Goal: Transaction & Acquisition: Book appointment/travel/reservation

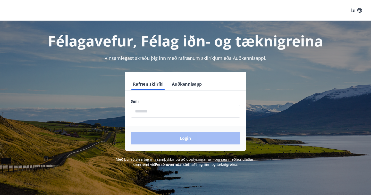
click at [157, 109] on input "phone" at bounding box center [185, 111] width 109 height 13
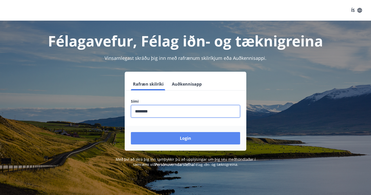
type input "********"
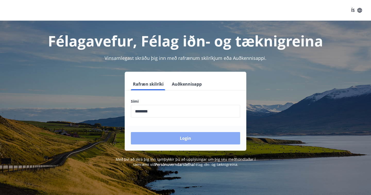
click at [152, 140] on button "Login" at bounding box center [185, 138] width 109 height 12
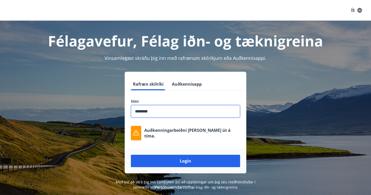
click at [163, 116] on input "phone" at bounding box center [185, 111] width 109 height 13
click at [131, 154] on button "Login" at bounding box center [185, 160] width 109 height 12
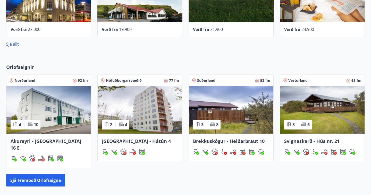
scroll to position [285, 0]
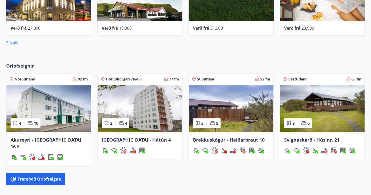
click at [228, 137] on span "Brekkuskógur - Heiðarbraut 10" at bounding box center [229, 139] width 72 height 6
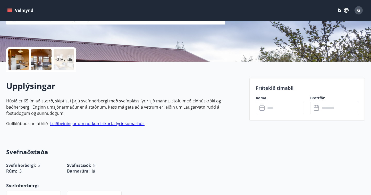
scroll to position [94, 0]
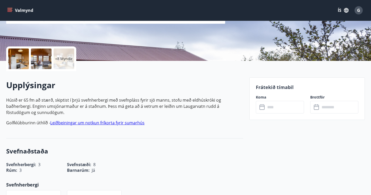
click at [266, 107] on input "text" at bounding box center [284, 107] width 38 height 13
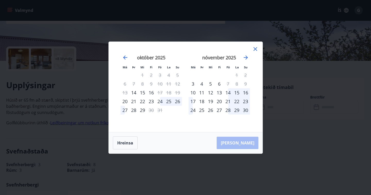
click at [152, 102] on div "23" at bounding box center [151, 101] width 9 height 9
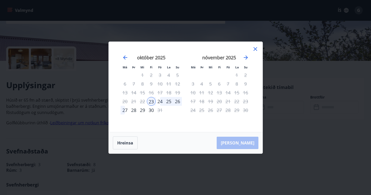
click at [124, 111] on div "27" at bounding box center [124, 110] width 9 height 9
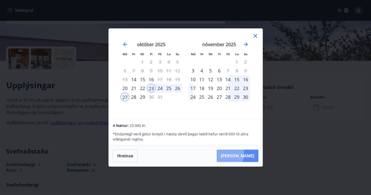
click at [241, 153] on button "Taka Frá" at bounding box center [238, 155] width 42 height 12
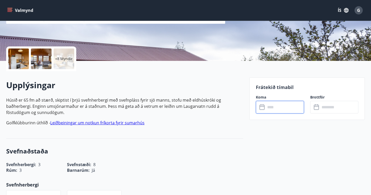
type input "******"
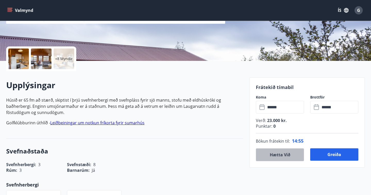
click at [269, 153] on button "Hætta við" at bounding box center [280, 154] width 48 height 13
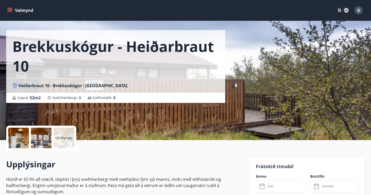
scroll to position [13, 0]
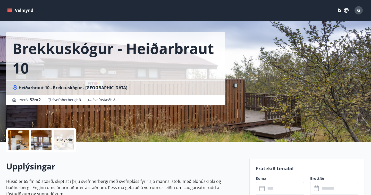
click at [88, 108] on div "Brekkuskógur - Heiðarbraut 10 Heiðarbraut 10 - Brekkuskógur - Bláskógabyggð - Á…" at bounding box center [125, 64] width 239 height 154
click at [371, 77] on div "Brekkuskógur - Heiðarbraut 10 Heiðarbraut 10 - Brekkuskógur - Bláskógabyggð - Á…" at bounding box center [185, 64] width 371 height 154
click at [63, 143] on div "+8 Myndir" at bounding box center [64, 140] width 21 height 21
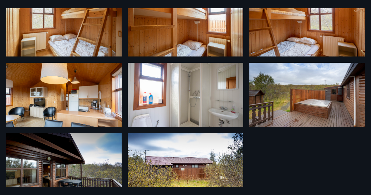
scroll to position [190, 0]
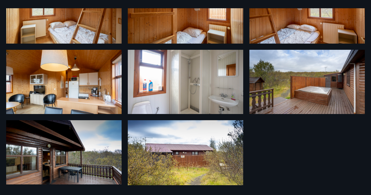
click at [3, 22] on div "14 Myndir" at bounding box center [185, 97] width 371 height 178
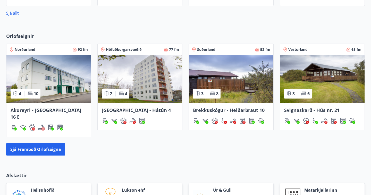
scroll to position [316, 0]
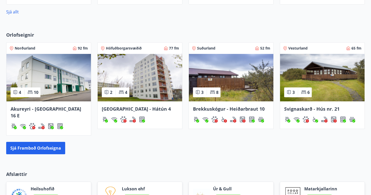
click at [303, 108] on span "Svignaskarð - Hús nr. 21" at bounding box center [311, 109] width 55 height 6
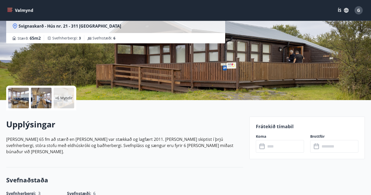
scroll to position [65, 0]
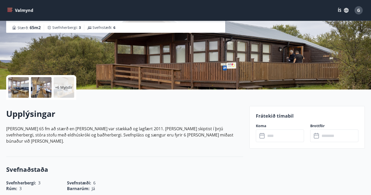
click at [72, 80] on div "+6 Myndir" at bounding box center [64, 87] width 21 height 21
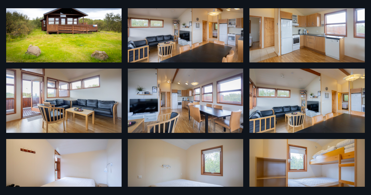
scroll to position [0, 0]
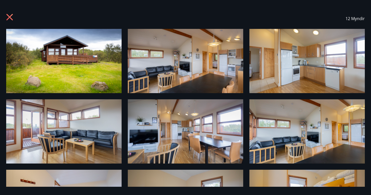
click at [8, 16] on icon at bounding box center [9, 17] width 6 height 6
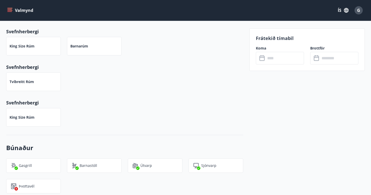
scroll to position [237, 0]
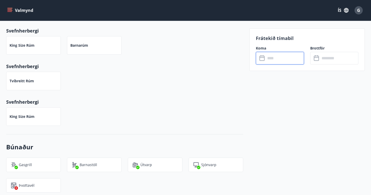
click at [271, 58] on input "text" at bounding box center [284, 58] width 38 height 13
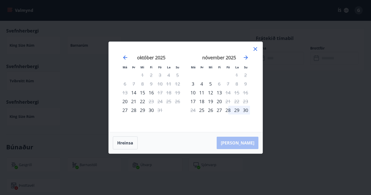
click at [255, 49] on icon at bounding box center [255, 48] width 1 height 1
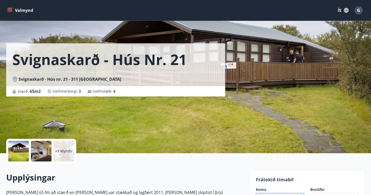
scroll to position [0, 0]
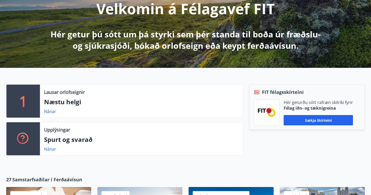
scroll to position [72, 0]
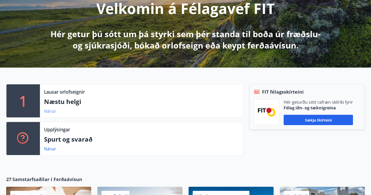
click at [50, 110] on link "Nánar" at bounding box center [50, 111] width 12 height 6
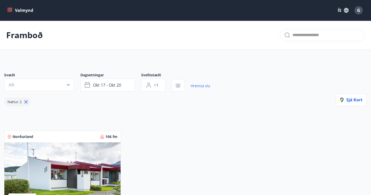
click at [14, 10] on button "Valmynd" at bounding box center [20, 10] width 29 height 9
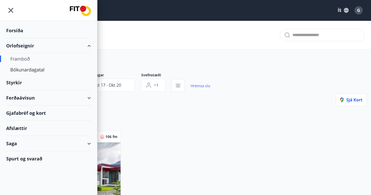
click at [21, 57] on div "Framboð" at bounding box center [48, 58] width 76 height 11
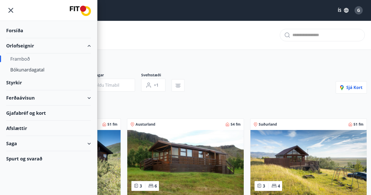
type input "*"
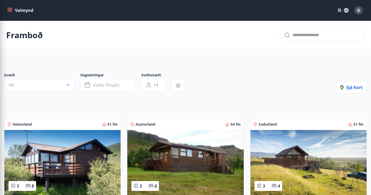
click at [216, 84] on div "Svæði Allt Dagsetningar Veldu tímabil Svefnstæði +1 Sjá kort" at bounding box center [185, 82] width 363 height 21
click at [94, 83] on span "Veldu tímabil" at bounding box center [106, 85] width 26 height 6
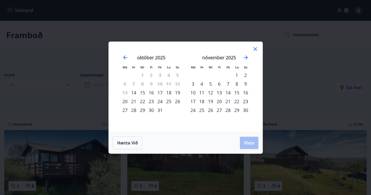
click at [152, 101] on div "23" at bounding box center [151, 101] width 9 height 9
click at [124, 109] on div "27" at bounding box center [124, 110] width 9 height 9
click at [247, 141] on span "Vista" at bounding box center [249, 143] width 10 height 6
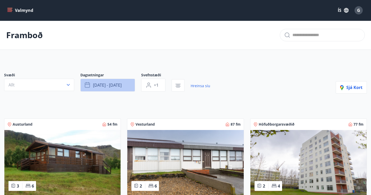
click at [108, 87] on span "okt 23 - okt 27" at bounding box center [107, 85] width 29 height 6
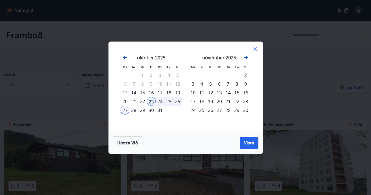
click at [161, 101] on div "24" at bounding box center [160, 101] width 9 height 9
click at [244, 141] on span "Vista" at bounding box center [249, 143] width 10 height 6
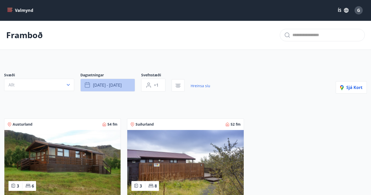
click at [97, 85] on span "okt 24 - okt 27" at bounding box center [107, 85] width 29 height 6
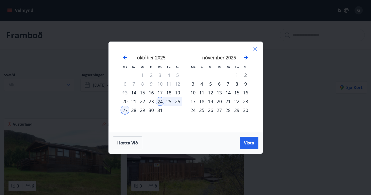
click at [256, 48] on icon at bounding box center [255, 49] width 4 height 4
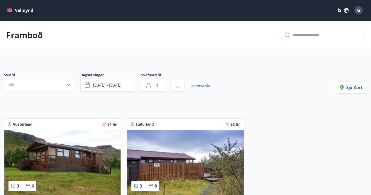
click at [11, 10] on icon "menu" at bounding box center [9, 10] width 5 height 5
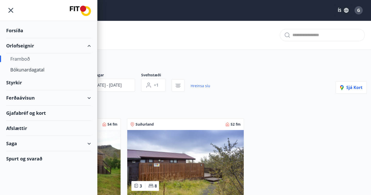
click at [89, 97] on div "Ferðaávísun" at bounding box center [48, 97] width 85 height 15
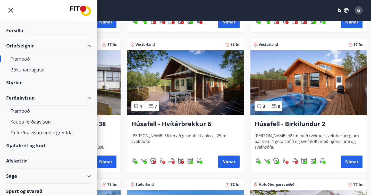
click at [88, 175] on div "Saga" at bounding box center [48, 175] width 85 height 15
click at [24, 57] on div "Framboð" at bounding box center [48, 58] width 76 height 11
click at [22, 58] on div "Framboð" at bounding box center [48, 58] width 76 height 11
click at [23, 45] on div "Orlofseignir" at bounding box center [48, 45] width 85 height 15
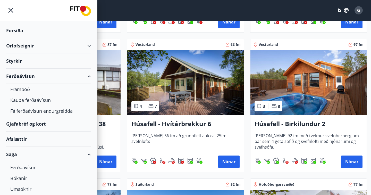
click at [23, 45] on div "Orlofseignir" at bounding box center [48, 45] width 85 height 15
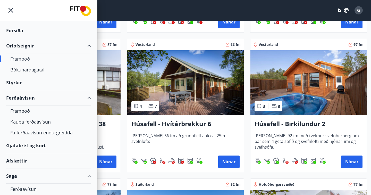
click at [25, 58] on div "Framboð" at bounding box center [48, 58] width 76 height 11
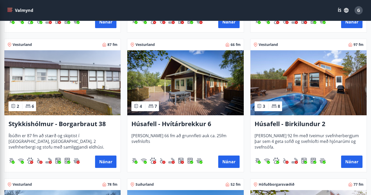
click at [147, 145] on span "Húsið er 66 fm að grunnfleti auk ca. 25fm svefnlofts" at bounding box center [185, 141] width 108 height 17
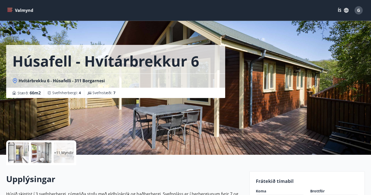
click at [65, 156] on div "+11 Myndir" at bounding box center [64, 152] width 21 height 21
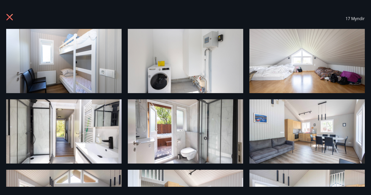
click at [10, 22] on div at bounding box center [10, 19] width 8 height 10
click at [9, 17] on icon at bounding box center [9, 16] width 1 height 1
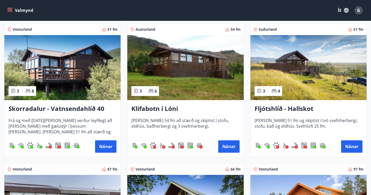
scroll to position [96, 0]
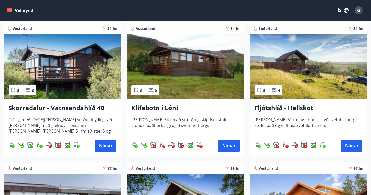
click at [53, 109] on h3 "Skorradalur - Vatnsendahlíð 40" at bounding box center [62, 107] width 108 height 9
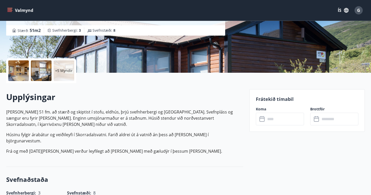
scroll to position [83, 0]
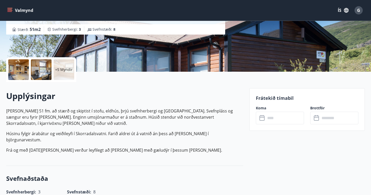
click at [271, 118] on input "text" at bounding box center [284, 117] width 38 height 13
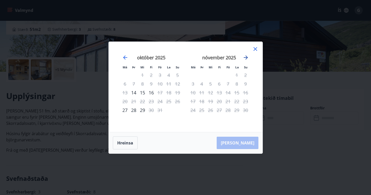
click at [246, 57] on icon "Move forward to switch to the next month." at bounding box center [246, 57] width 6 height 6
click at [122, 58] on icon "Move backward to switch to the previous month." at bounding box center [125, 57] width 6 height 6
click at [257, 50] on icon at bounding box center [255, 49] width 6 height 6
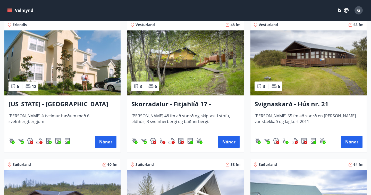
scroll to position [655, 0]
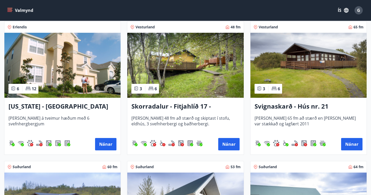
click at [43, 105] on h3 "Florida - Orlando" at bounding box center [62, 106] width 108 height 9
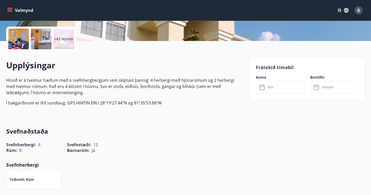
scroll to position [115, 0]
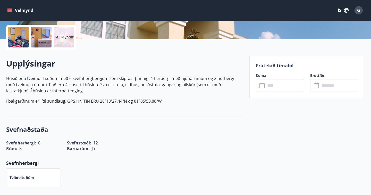
click at [269, 84] on input "text" at bounding box center [284, 85] width 38 height 13
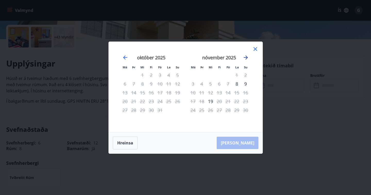
click at [247, 56] on icon "Move forward to switch to the next month." at bounding box center [246, 57] width 6 height 6
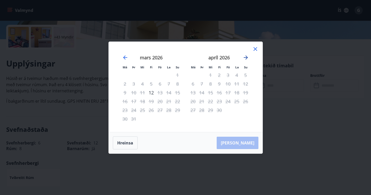
click at [247, 56] on icon "Move forward to switch to the next month." at bounding box center [246, 57] width 6 height 6
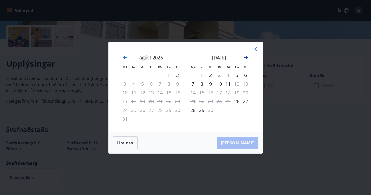
click at [247, 56] on icon "Move forward to switch to the next month." at bounding box center [246, 57] width 6 height 6
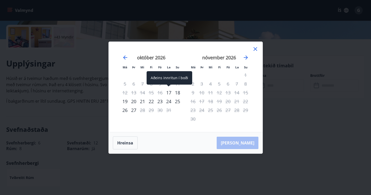
click at [168, 93] on div "17" at bounding box center [168, 92] width 9 height 9
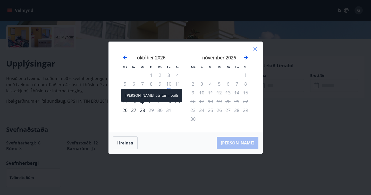
click at [142, 110] on div "28" at bounding box center [142, 110] width 9 height 9
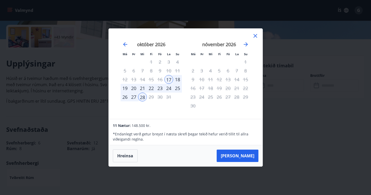
click at [256, 35] on icon at bounding box center [255, 36] width 4 height 4
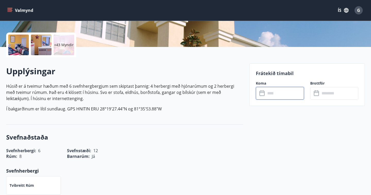
scroll to position [108, 0]
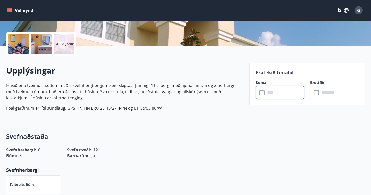
click at [269, 92] on input "text" at bounding box center [284, 92] width 38 height 13
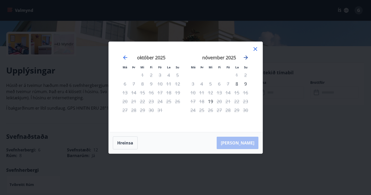
click at [245, 57] on icon "Move forward to switch to the next month." at bounding box center [246, 57] width 4 height 4
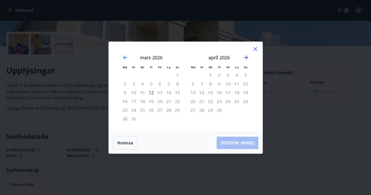
click at [245, 57] on icon "Move forward to switch to the next month." at bounding box center [246, 57] width 4 height 4
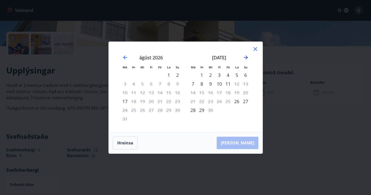
click at [245, 57] on icon "Move forward to switch to the next month." at bounding box center [246, 57] width 4 height 4
click at [248, 57] on icon "Move forward to switch to the next month." at bounding box center [246, 57] width 6 height 6
click at [124, 59] on icon "Move backward to switch to the previous month." at bounding box center [125, 57] width 6 height 6
click at [245, 56] on icon "Move forward to switch to the next month." at bounding box center [246, 57] width 6 height 6
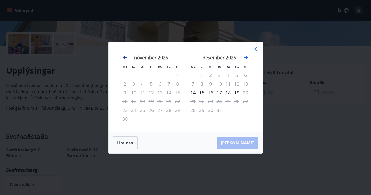
click at [125, 57] on icon "Move backward to switch to the previous month." at bounding box center [125, 57] width 6 height 6
click at [254, 49] on icon at bounding box center [255, 49] width 6 height 6
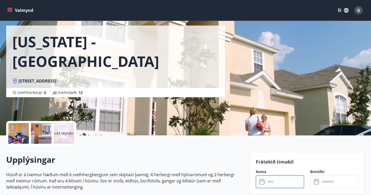
scroll to position [22, 0]
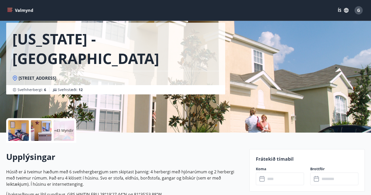
click at [59, 134] on div "+43 Myndir" at bounding box center [64, 130] width 21 height 21
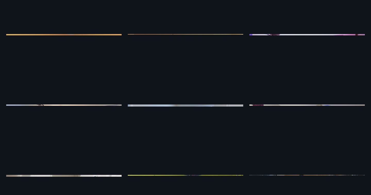
scroll to position [0, 0]
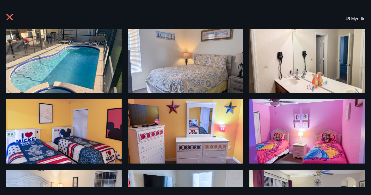
click at [10, 13] on div "49 Myndir" at bounding box center [185, 18] width 358 height 21
click at [10, 16] on icon at bounding box center [9, 17] width 6 height 6
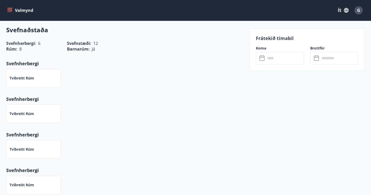
scroll to position [211, 0]
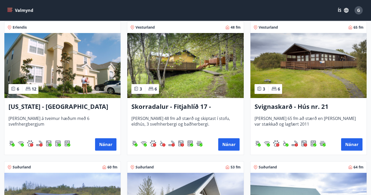
scroll to position [662, 0]
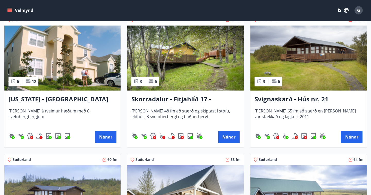
click at [50, 69] on img at bounding box center [62, 57] width 116 height 65
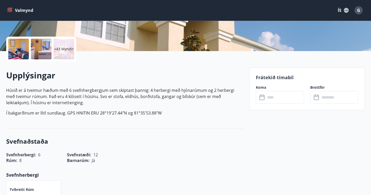
scroll to position [104, 0]
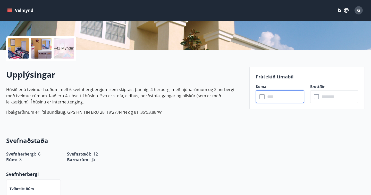
click at [283, 100] on input "text" at bounding box center [284, 96] width 38 height 13
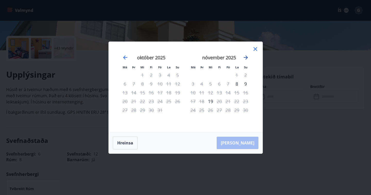
click at [245, 56] on icon "Move forward to switch to the next month." at bounding box center [246, 57] width 6 height 6
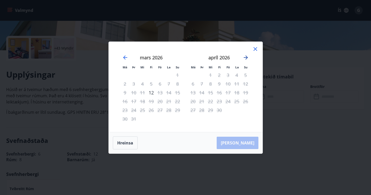
click at [245, 56] on icon "Move forward to switch to the next month." at bounding box center [246, 57] width 6 height 6
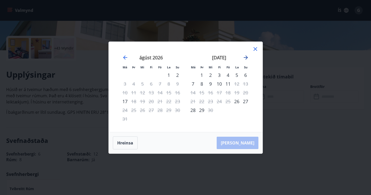
click at [245, 56] on icon "Move forward to switch to the next month." at bounding box center [246, 57] width 6 height 6
click at [125, 57] on icon "Move backward to switch to the previous month." at bounding box center [125, 57] width 6 height 6
click at [247, 56] on icon "Move forward to switch to the next month." at bounding box center [246, 57] width 6 height 6
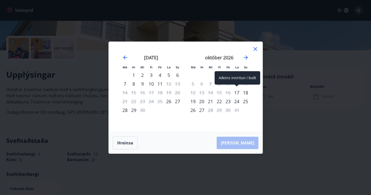
click at [238, 92] on div "17" at bounding box center [236, 92] width 9 height 9
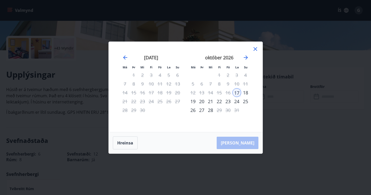
click at [201, 111] on div "27" at bounding box center [201, 110] width 9 height 9
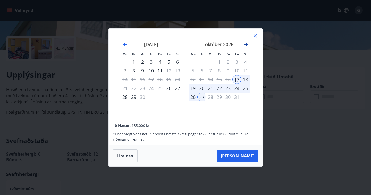
click at [245, 46] on icon "Move forward to switch to the next month." at bounding box center [246, 44] width 6 height 6
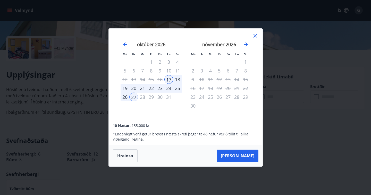
click at [161, 78] on div "16" at bounding box center [160, 79] width 9 height 9
click at [125, 45] on icon "Move backward to switch to the previous month." at bounding box center [125, 44] width 4 height 4
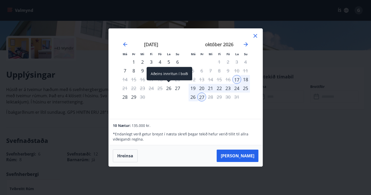
click at [168, 86] on div "26" at bounding box center [168, 88] width 9 height 9
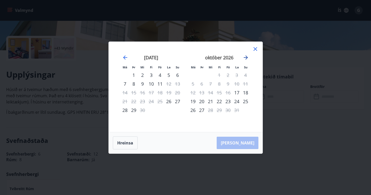
click at [246, 58] on icon "Move forward to switch to the next month." at bounding box center [246, 57] width 4 height 4
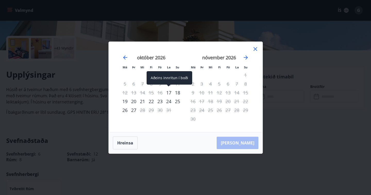
click at [168, 91] on div "17" at bounding box center [168, 92] width 9 height 9
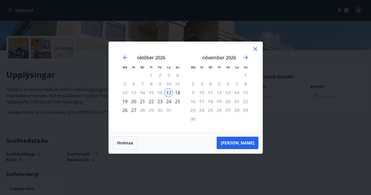
click at [133, 111] on div "27" at bounding box center [133, 110] width 9 height 9
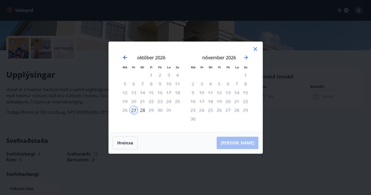
click at [126, 58] on icon "Move backward to switch to the previous month." at bounding box center [125, 57] width 6 height 6
click at [256, 50] on icon at bounding box center [255, 49] width 6 height 6
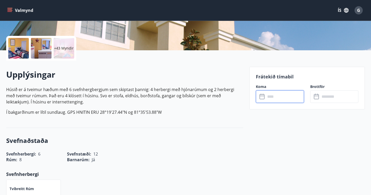
click at [266, 98] on input "text" at bounding box center [284, 96] width 38 height 13
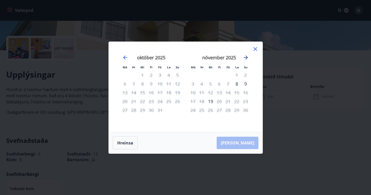
click at [246, 57] on icon "Move forward to switch to the next month." at bounding box center [246, 57] width 4 height 4
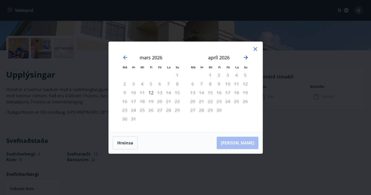
click at [246, 57] on icon "Move forward to switch to the next month." at bounding box center [246, 57] width 4 height 4
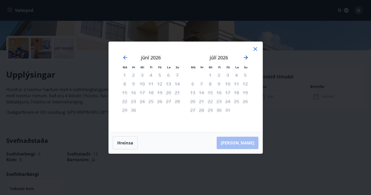
click at [246, 57] on icon "Move forward to switch to the next month." at bounding box center [246, 57] width 4 height 4
click at [245, 57] on icon "Move forward to switch to the next month." at bounding box center [246, 57] width 4 height 4
click at [121, 144] on button "Hreinsa" at bounding box center [125, 142] width 25 height 13
click at [246, 57] on icon "Move forward to switch to the next month." at bounding box center [246, 57] width 6 height 6
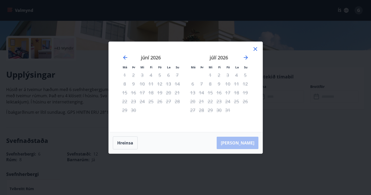
click at [255, 49] on icon at bounding box center [255, 49] width 4 height 4
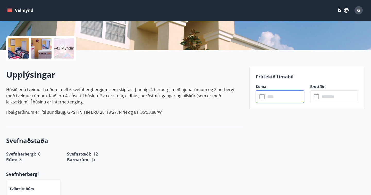
click at [277, 92] on input "text" at bounding box center [284, 96] width 38 height 13
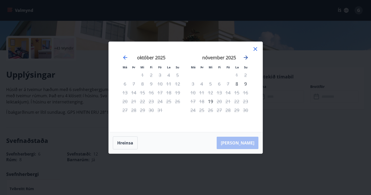
click at [246, 57] on icon "Move forward to switch to the next month." at bounding box center [246, 57] width 6 height 6
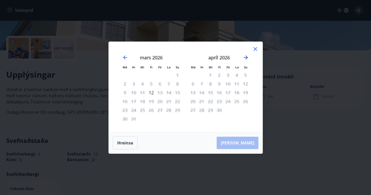
click at [246, 57] on icon "Move forward to switch to the next month." at bounding box center [246, 57] width 6 height 6
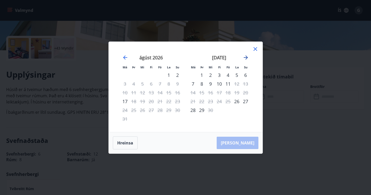
click at [246, 57] on icon "Move forward to switch to the next month." at bounding box center [246, 57] width 6 height 6
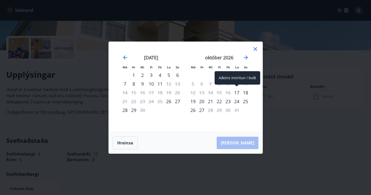
click at [236, 92] on div "17" at bounding box center [236, 92] width 9 height 9
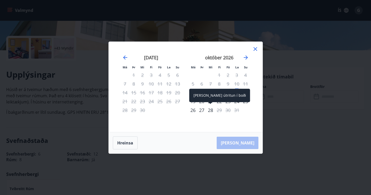
click at [210, 110] on div "28" at bounding box center [210, 110] width 9 height 9
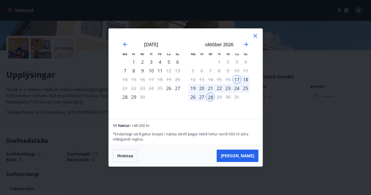
click at [256, 37] on icon at bounding box center [255, 36] width 4 height 4
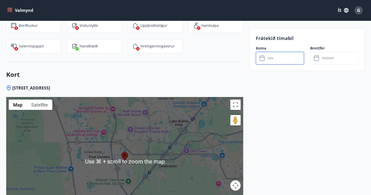
scroll to position [751, 0]
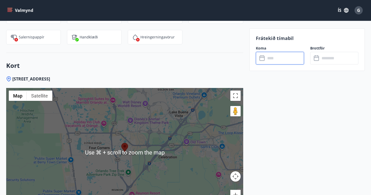
click at [98, 56] on div "Kort 2705 Manesty Lane, Kissimee FL 34747, Windsor Hill ← Move left → Move righ…" at bounding box center [124, 145] width 237 height 184
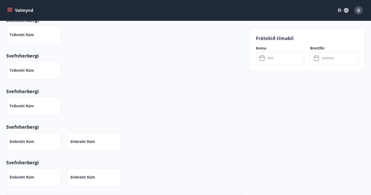
scroll to position [0, 0]
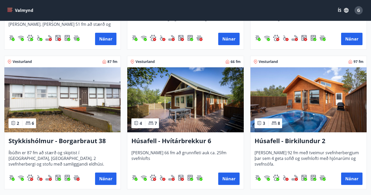
scroll to position [203, 0]
